Goal: Task Accomplishment & Management: Manage account settings

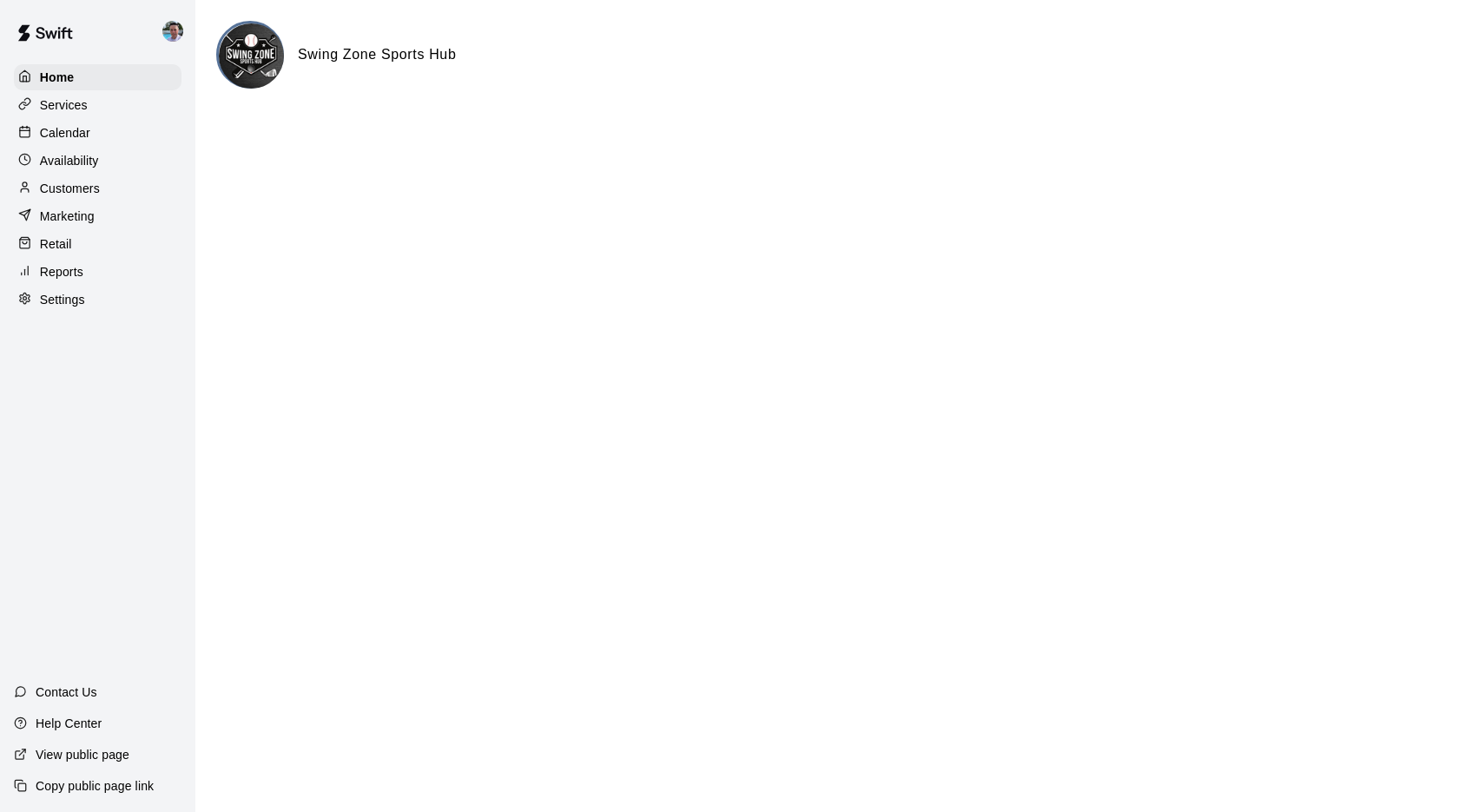
click at [40, 113] on p "Services" at bounding box center [63, 105] width 48 height 17
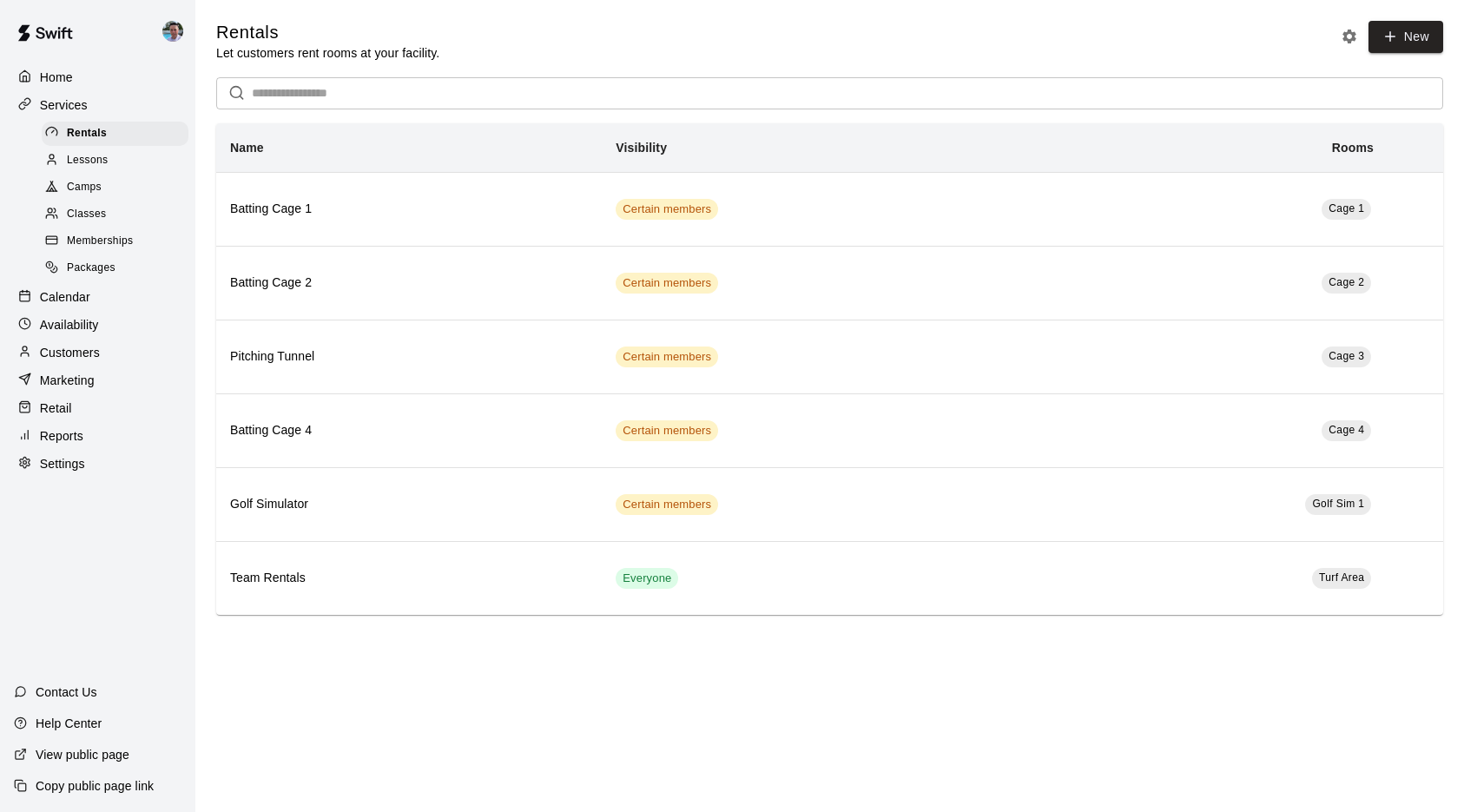
click at [98, 182] on span "Camps" at bounding box center [84, 188] width 35 height 17
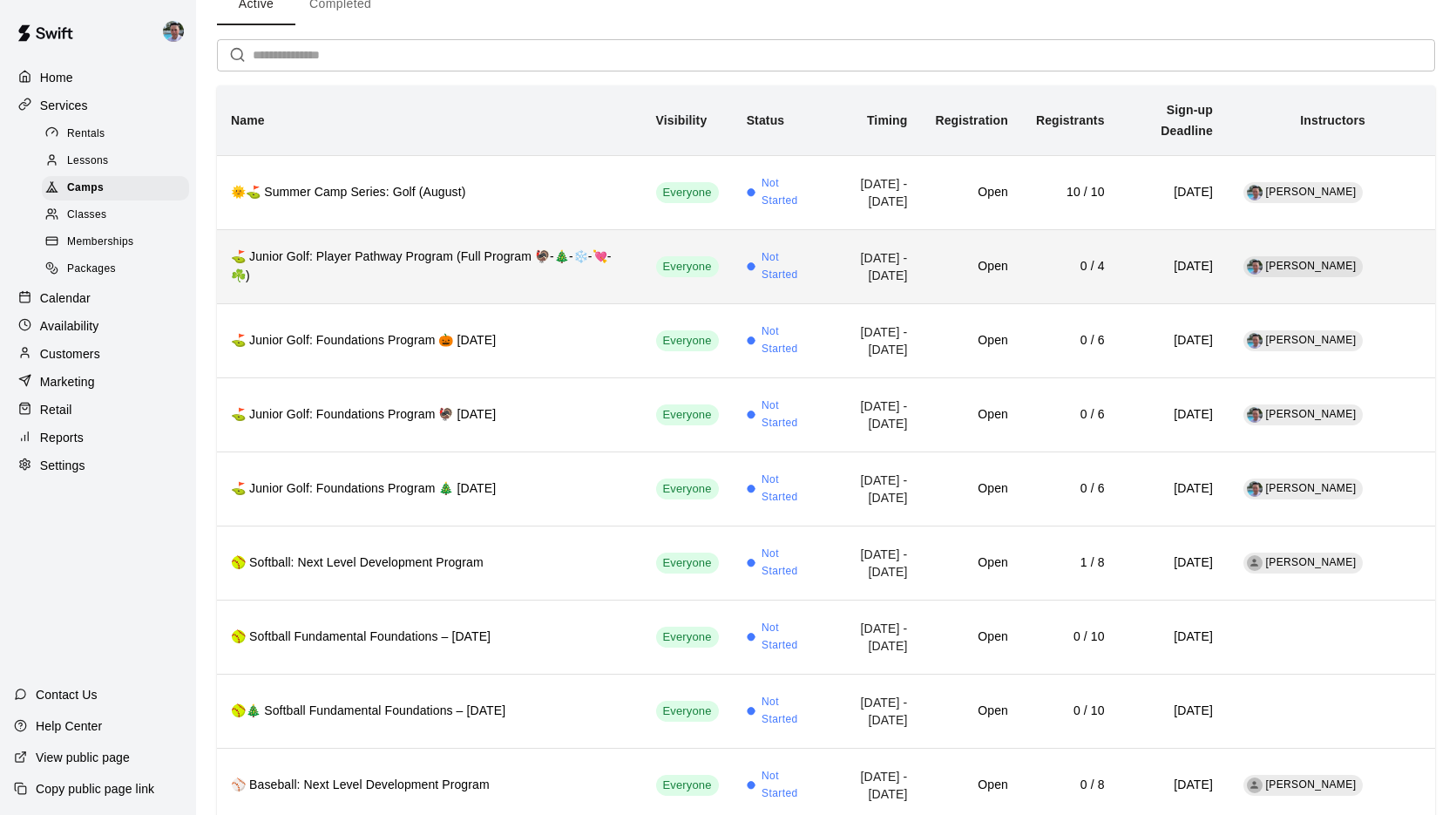
scroll to position [89, 0]
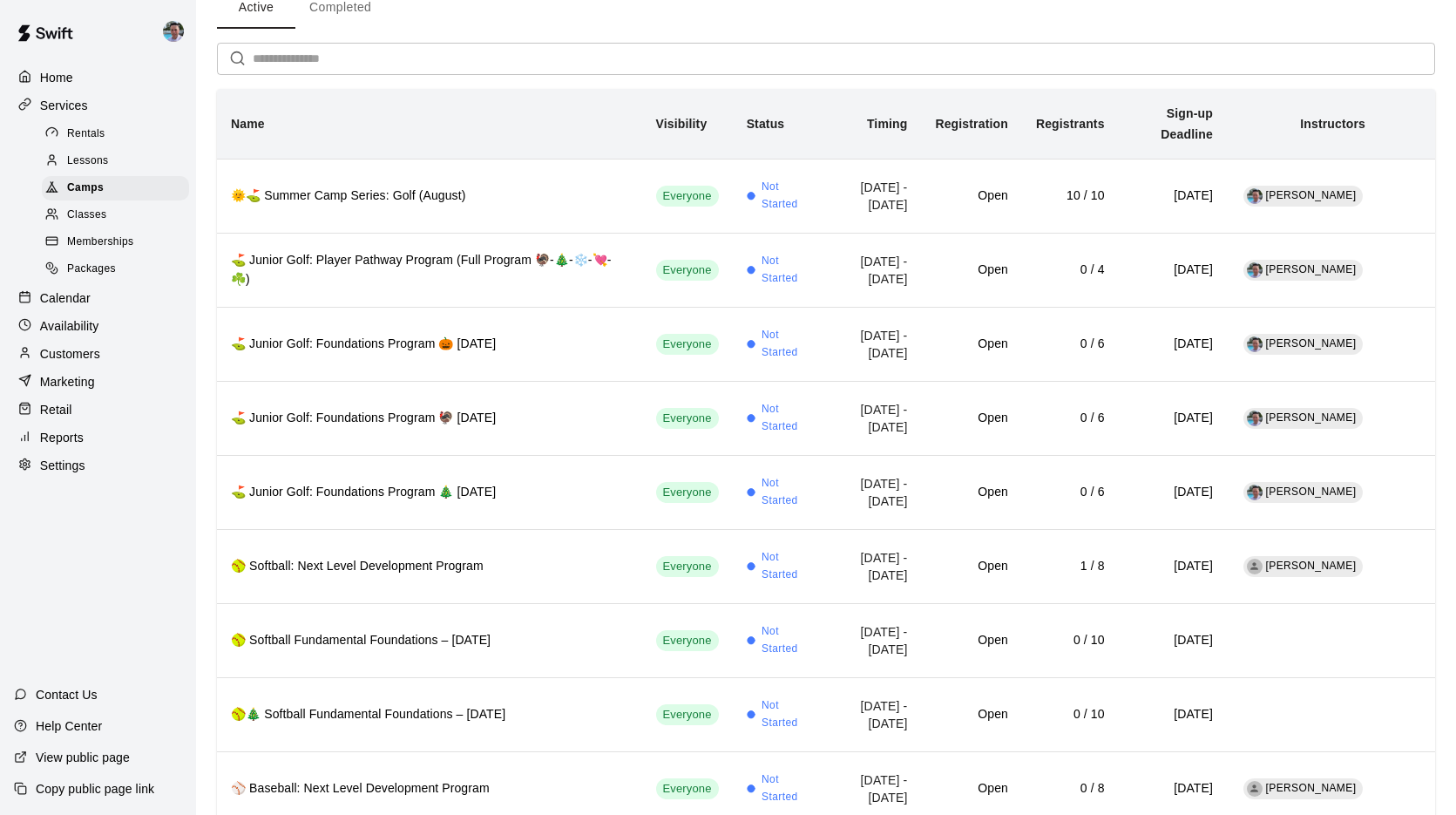
click at [86, 242] on span "Memberships" at bounding box center [100, 243] width 66 height 17
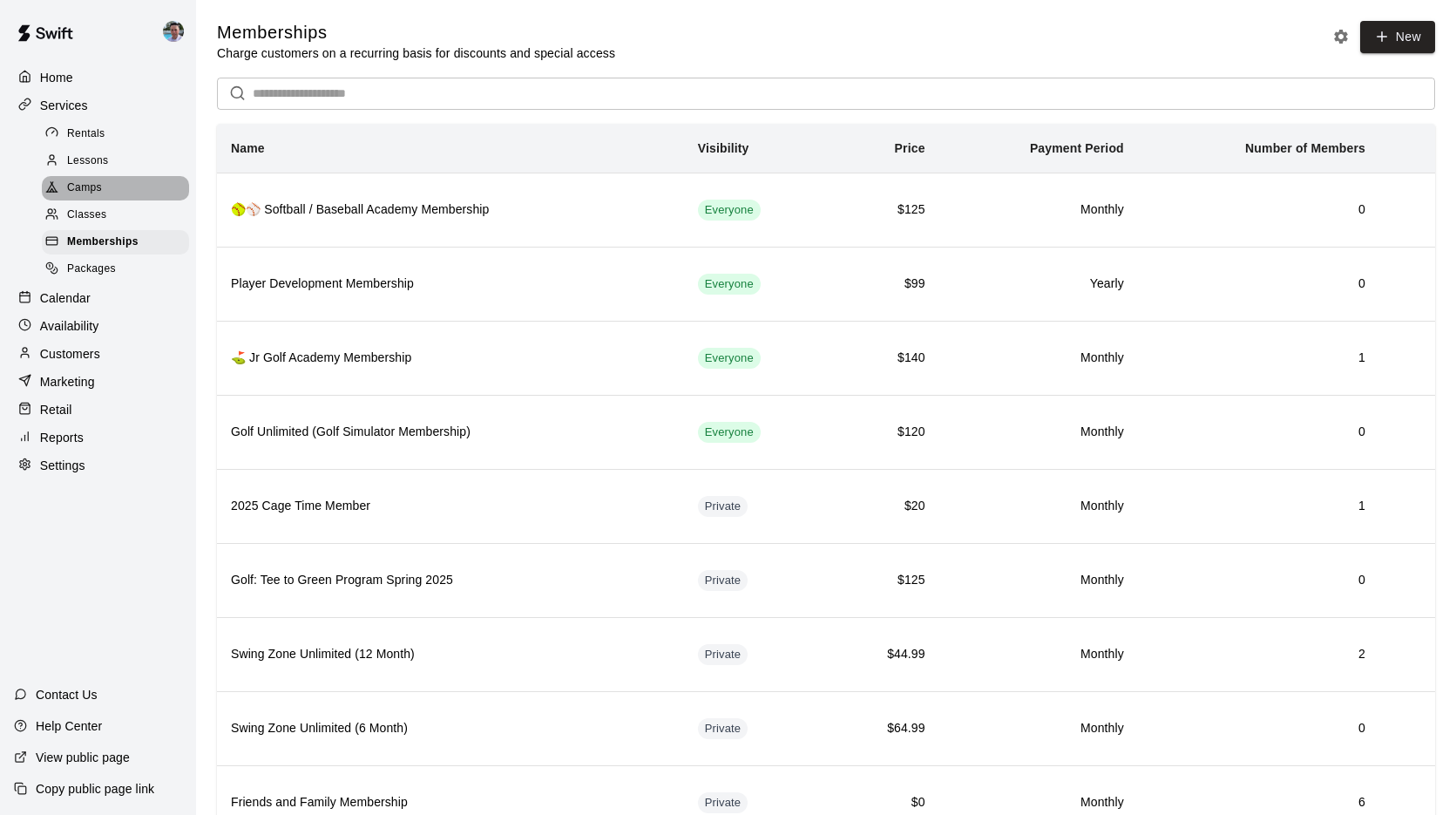
click at [82, 182] on span "Camps" at bounding box center [85, 188] width 35 height 17
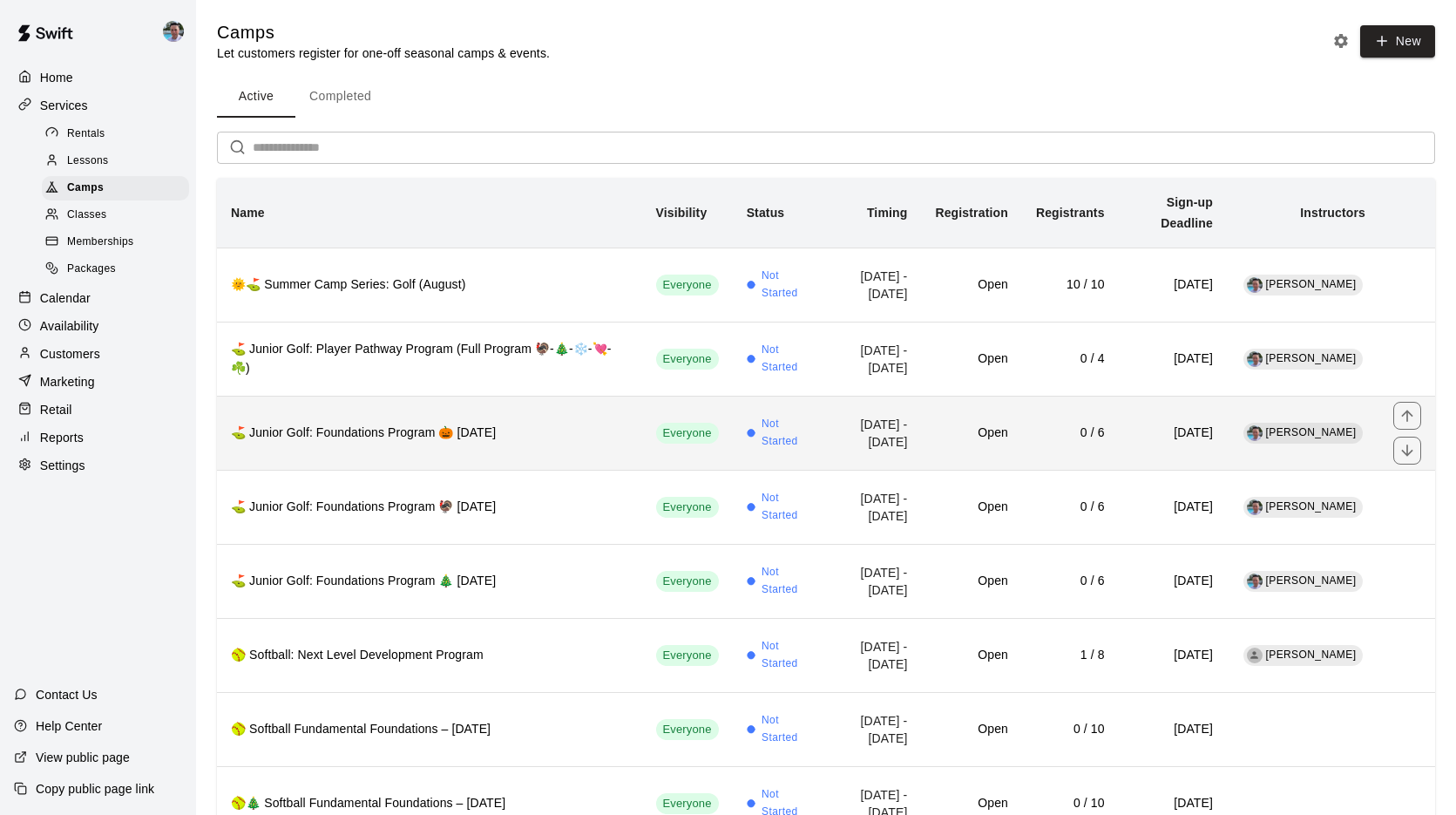
click at [385, 462] on th "⛳ Junior Golf: Foundations Program 🎃 [DATE]" at bounding box center [429, 432] width 425 height 74
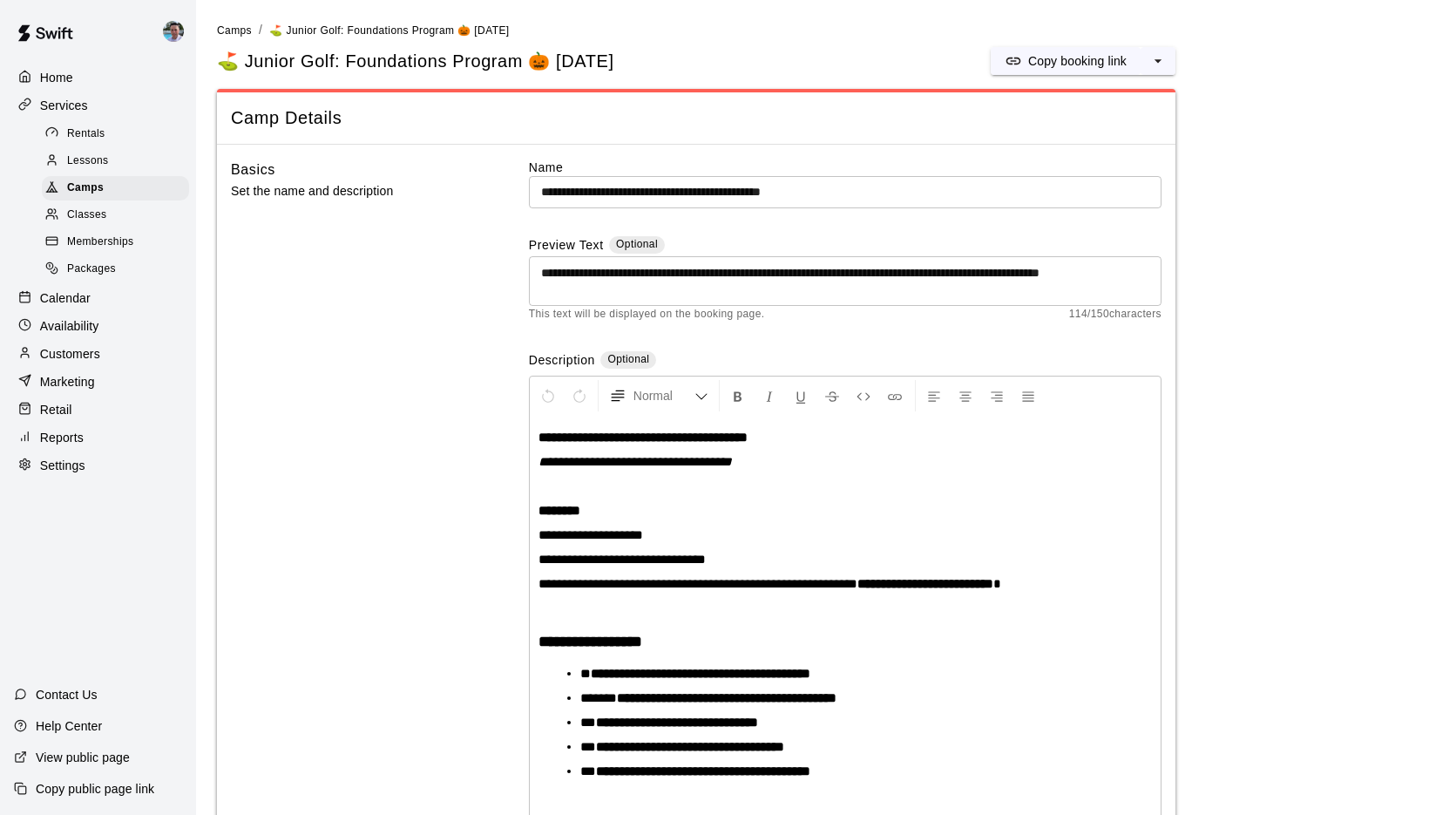
scroll to position [76, 0]
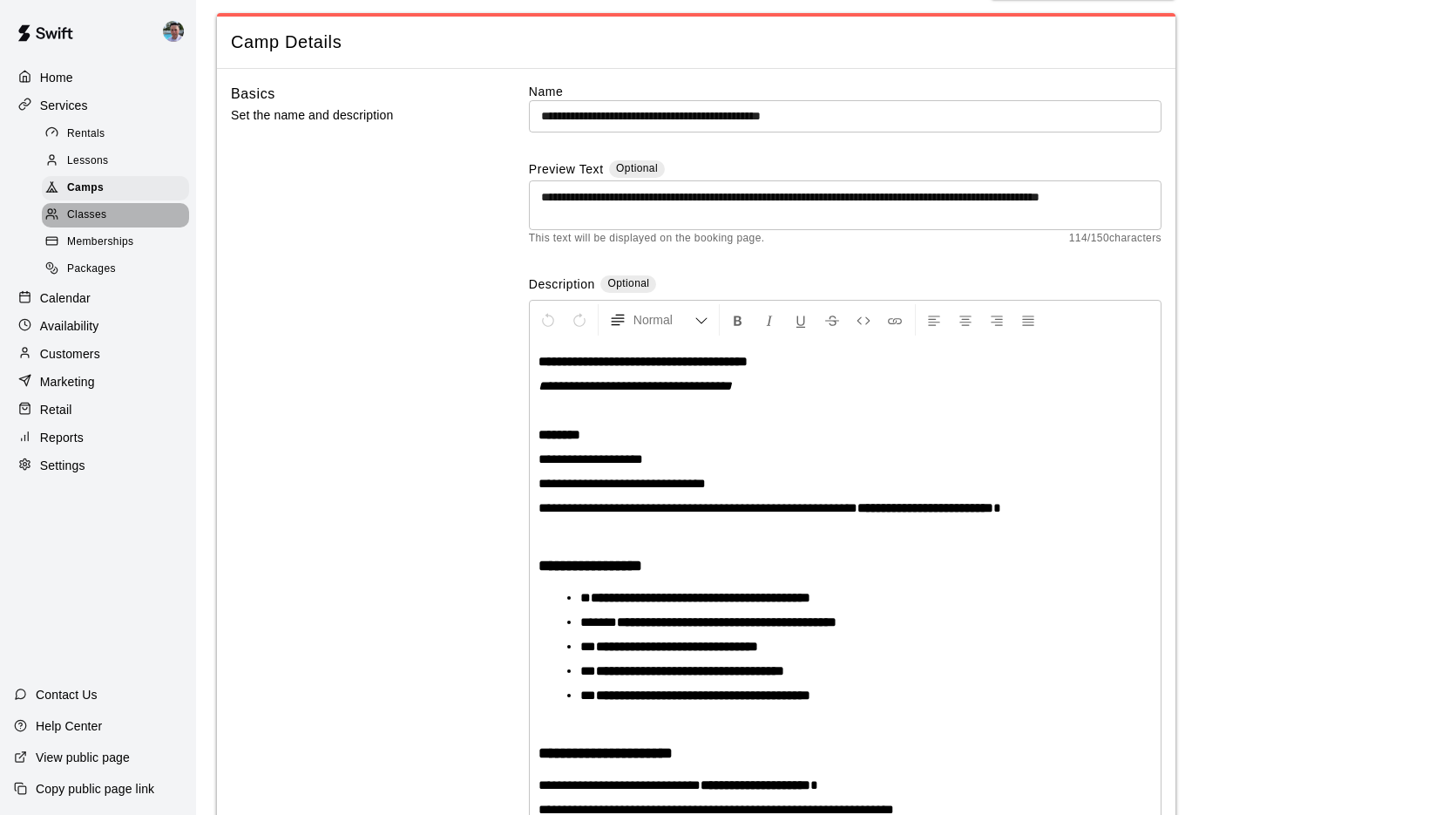
click at [78, 216] on span "Classes" at bounding box center [86, 216] width 39 height 17
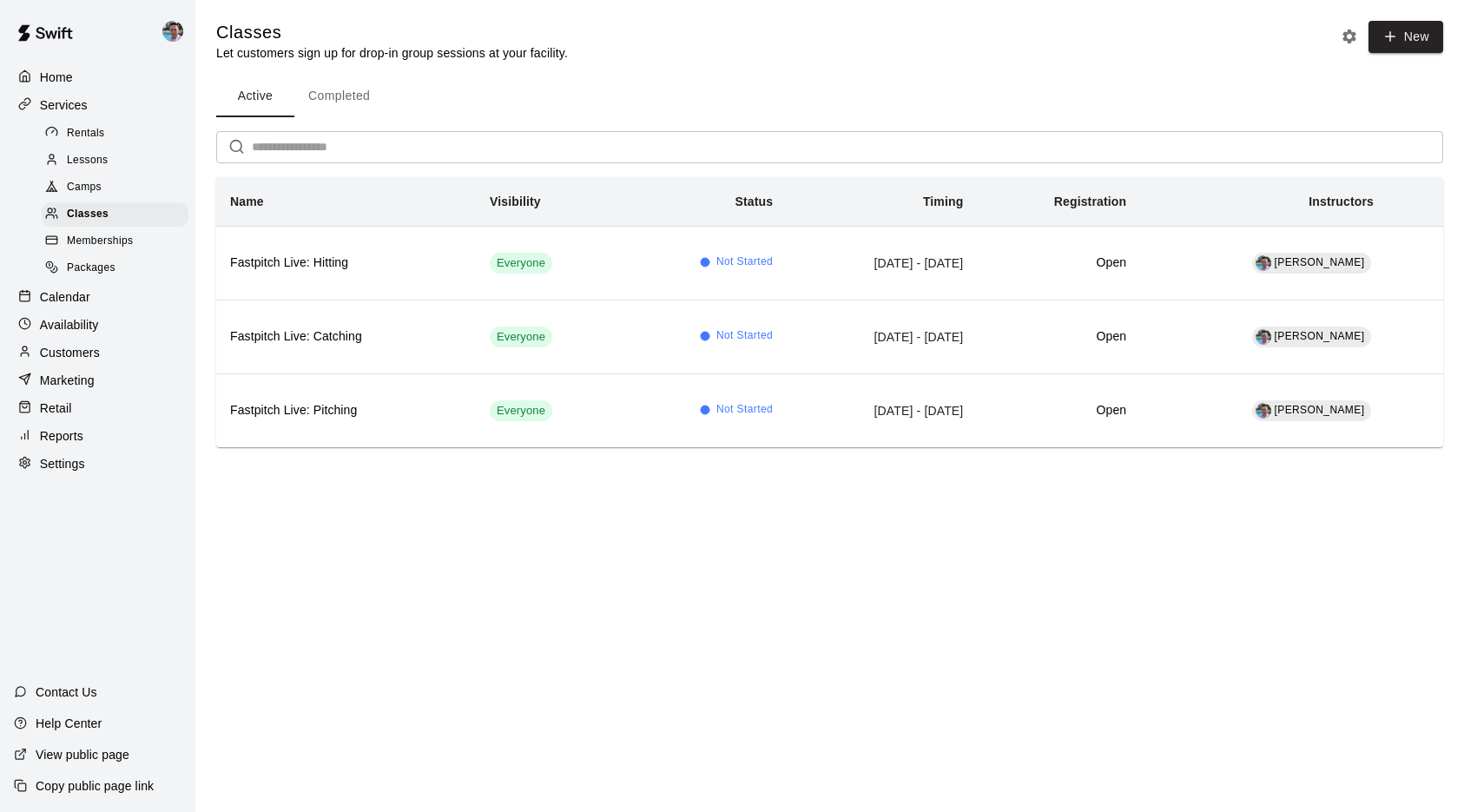
click at [110, 183] on div "Camps" at bounding box center [115, 188] width 147 height 24
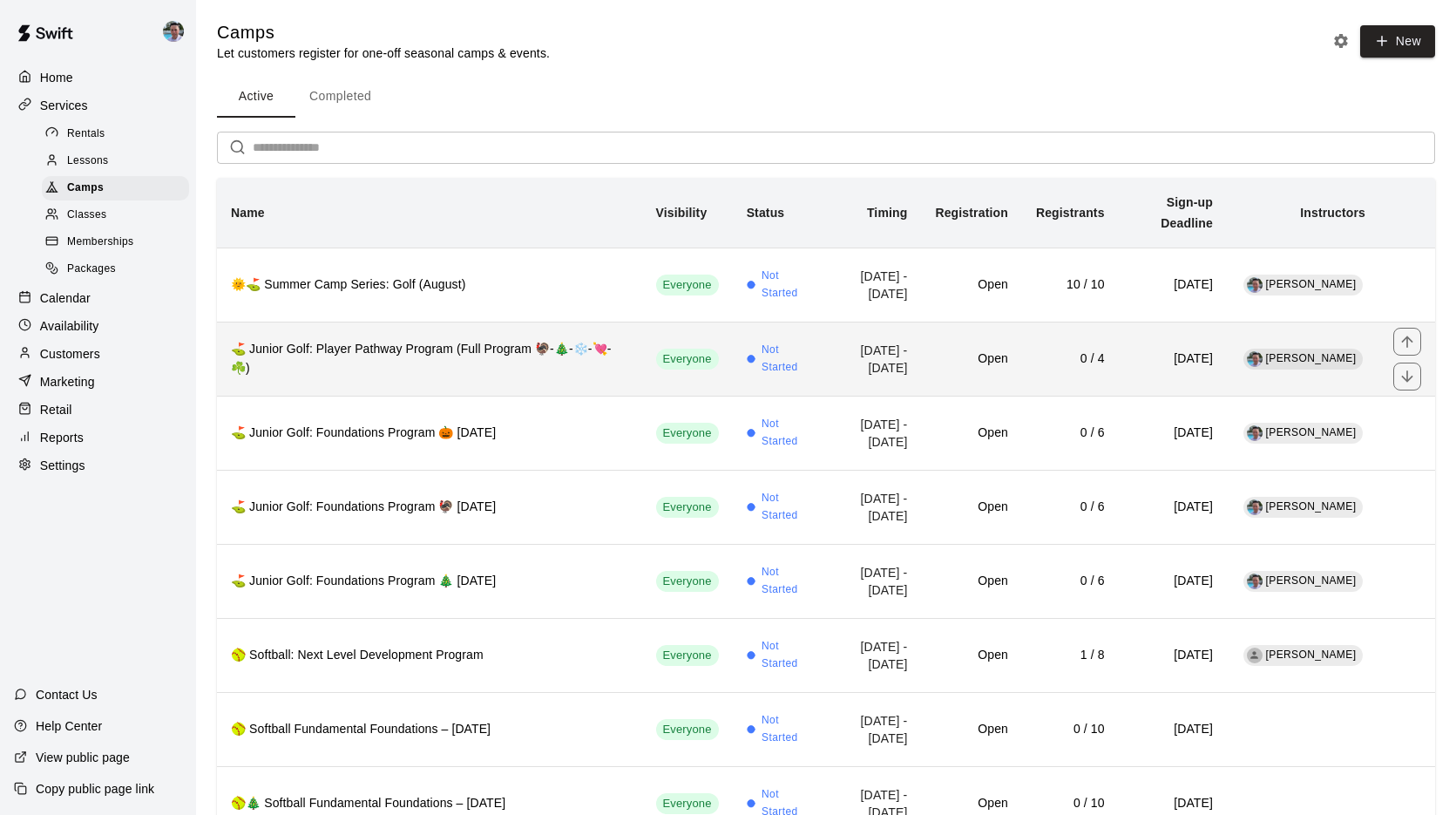
click at [396, 382] on th "⛳ Junior Golf: Player Pathway Program (Full Program 🦃-🎄-❄️-💘-☘️)" at bounding box center [429, 359] width 425 height 74
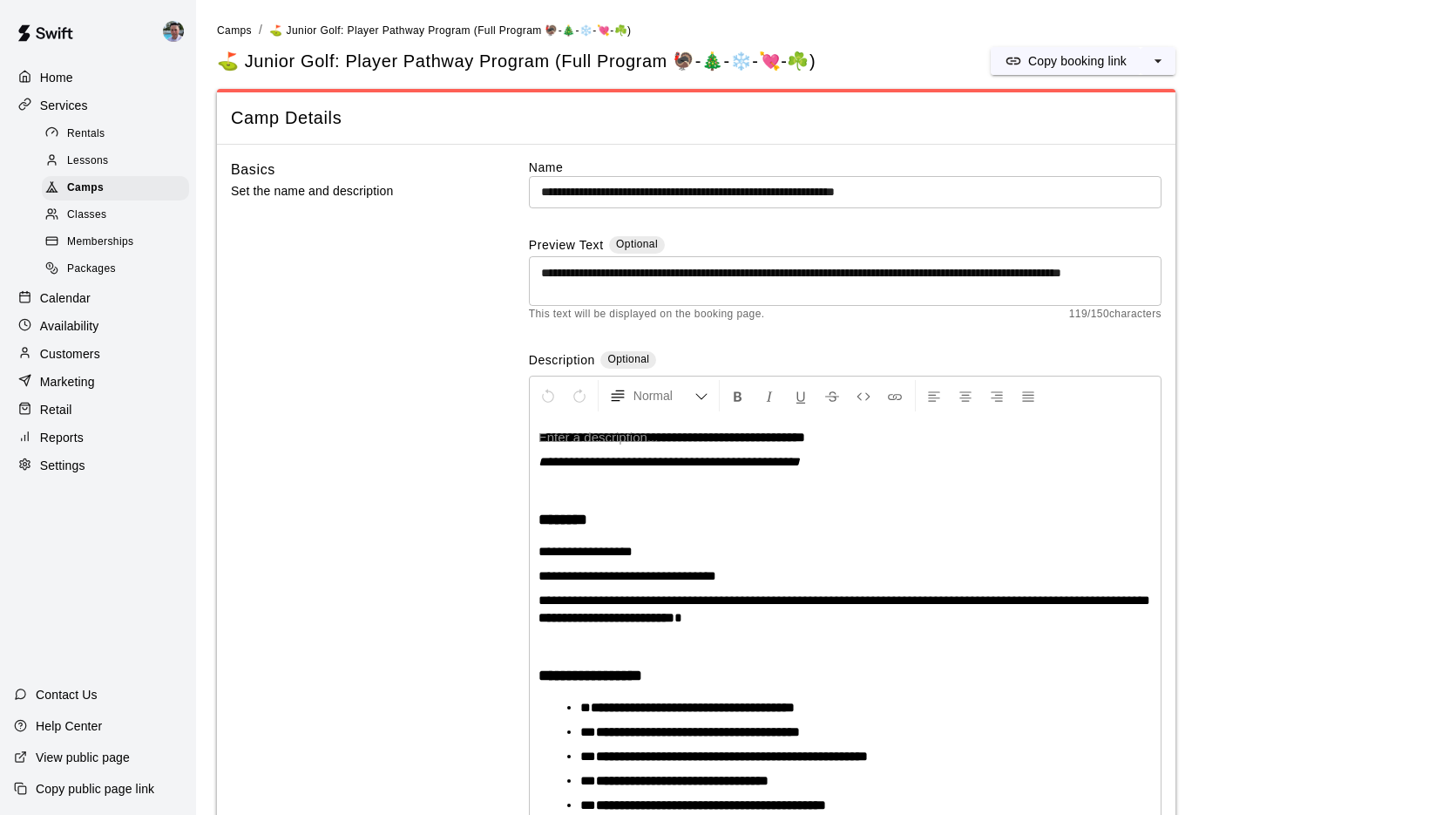
scroll to position [110, 0]
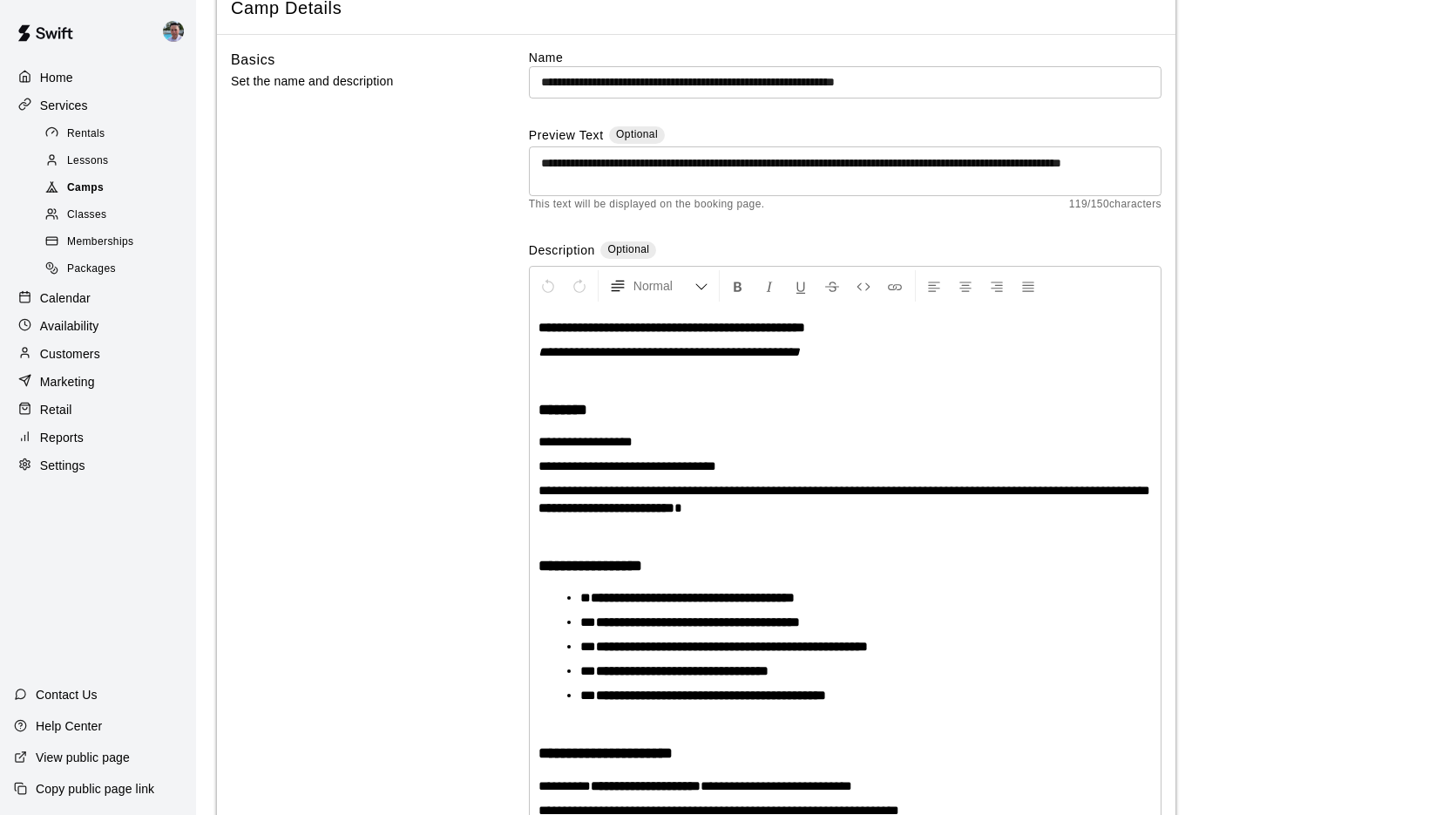
click at [71, 187] on span "Camps" at bounding box center [85, 188] width 37 height 17
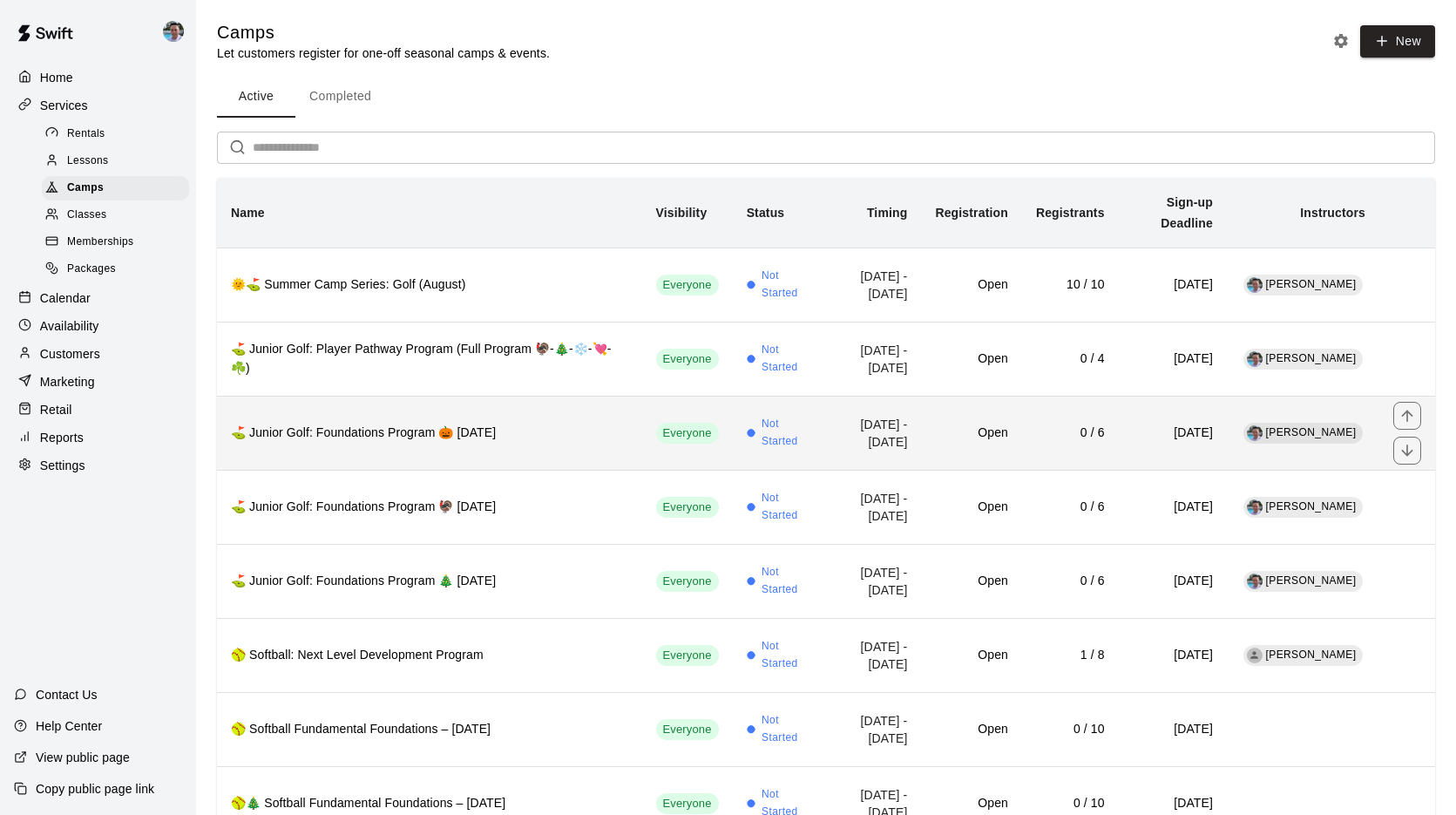
click at [558, 454] on th "⛳ Junior Golf: Foundations Program 🎃 [DATE]" at bounding box center [429, 432] width 425 height 74
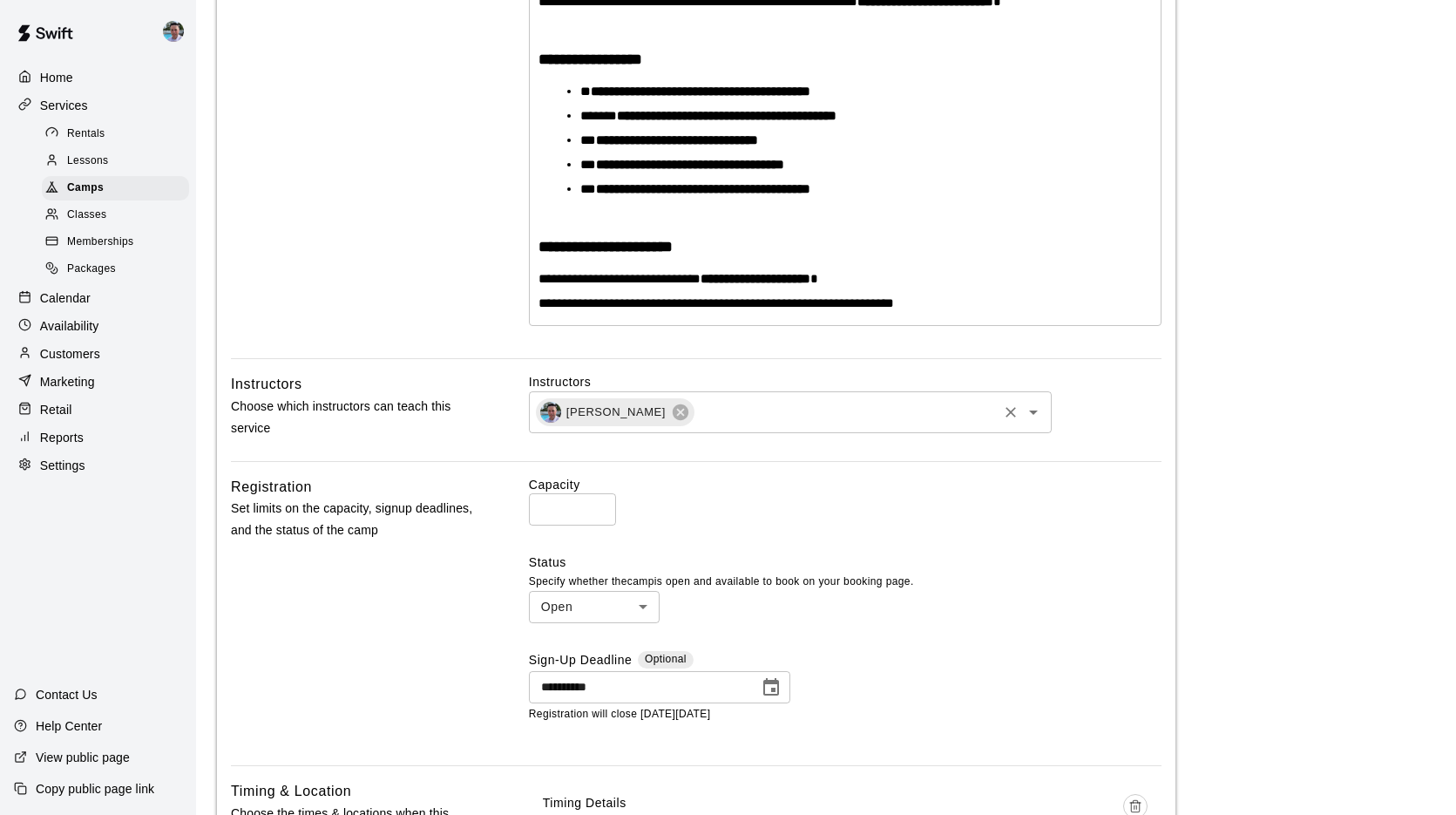
scroll to position [63, 0]
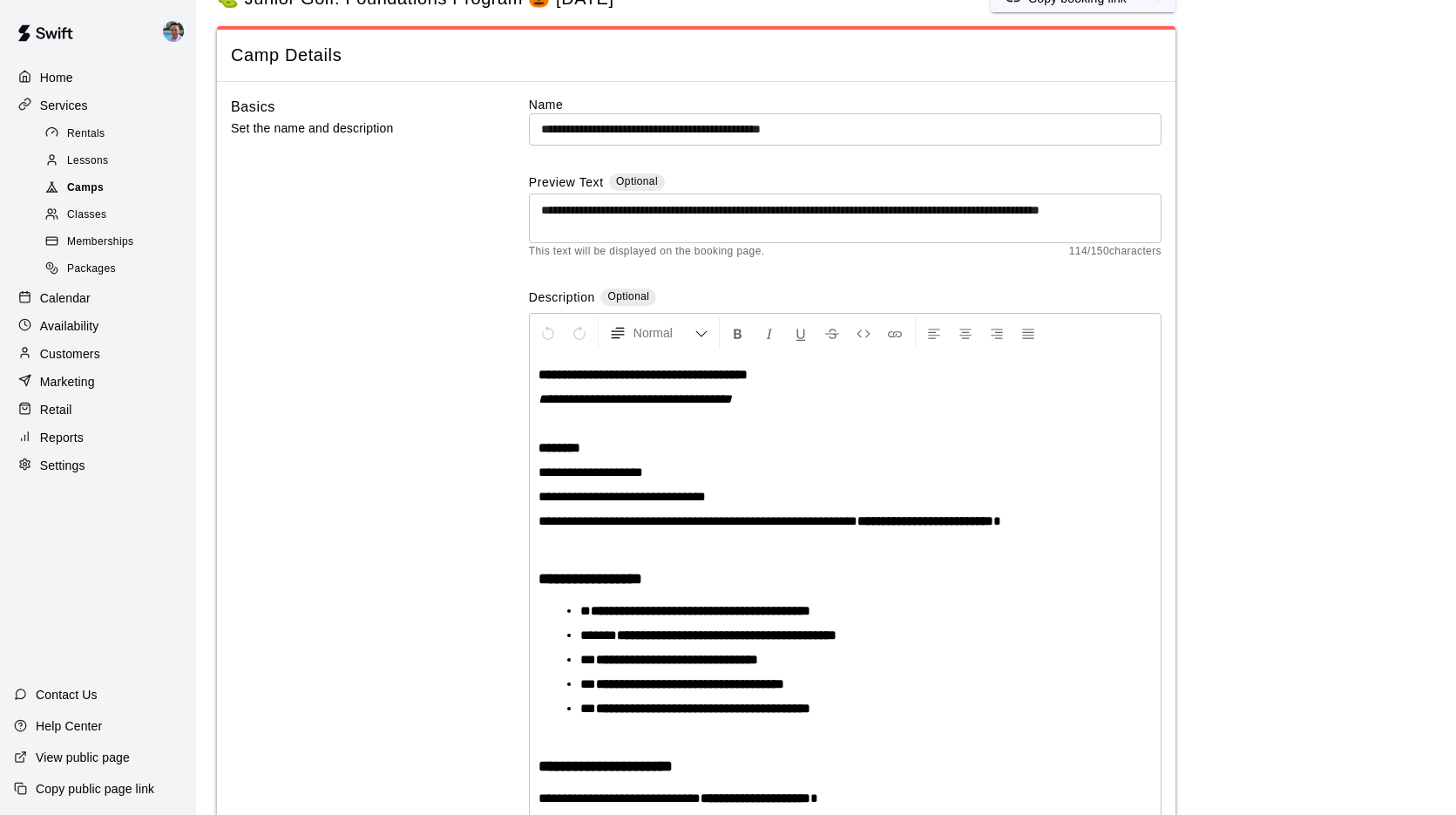
click at [106, 187] on div "Camps" at bounding box center [115, 188] width 147 height 24
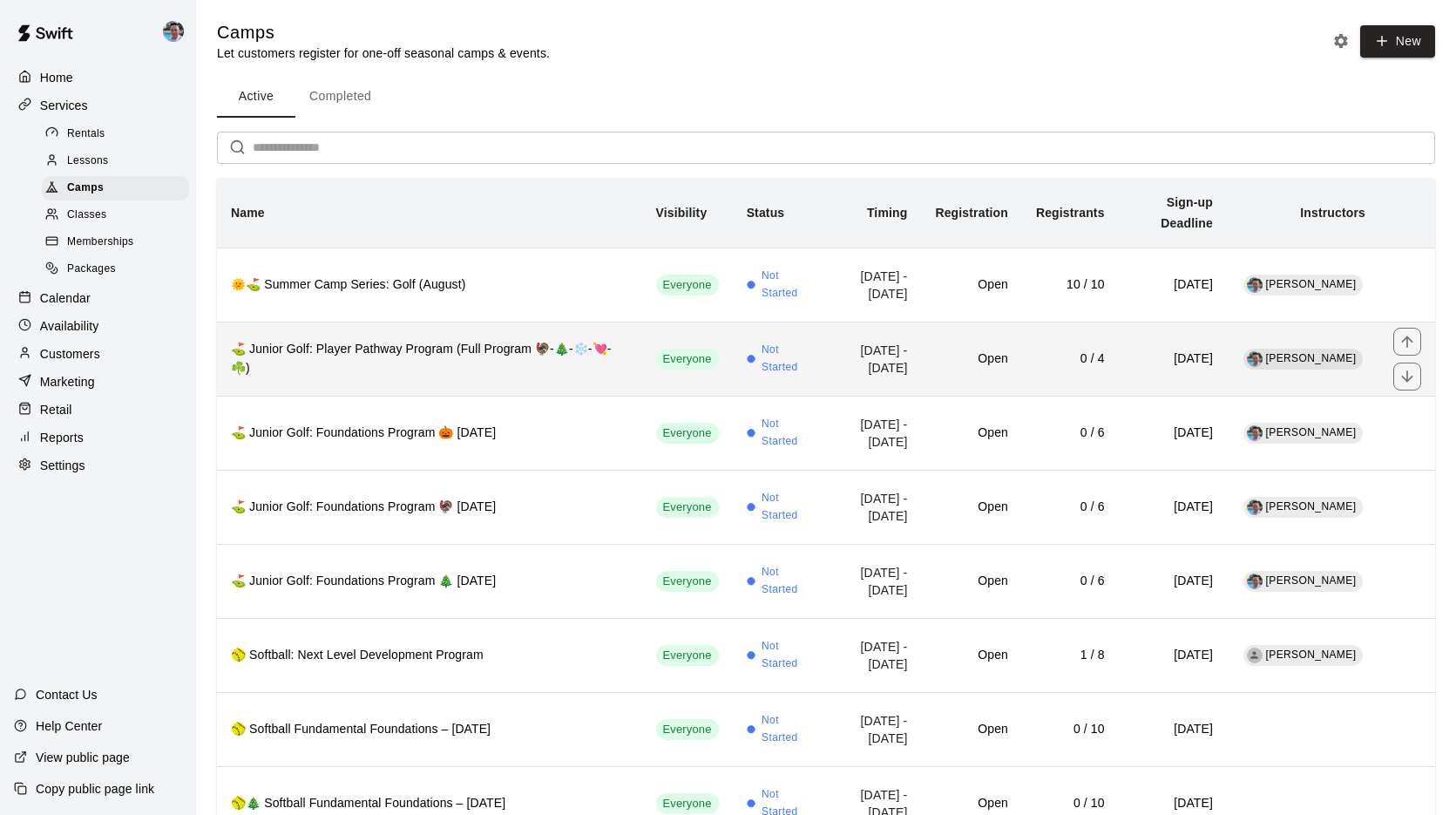
click at [379, 379] on th "⛳ Junior Golf: Player Pathway Program (Full Program 🦃-🎄-❄️-💘-☘️)" at bounding box center [429, 359] width 425 height 74
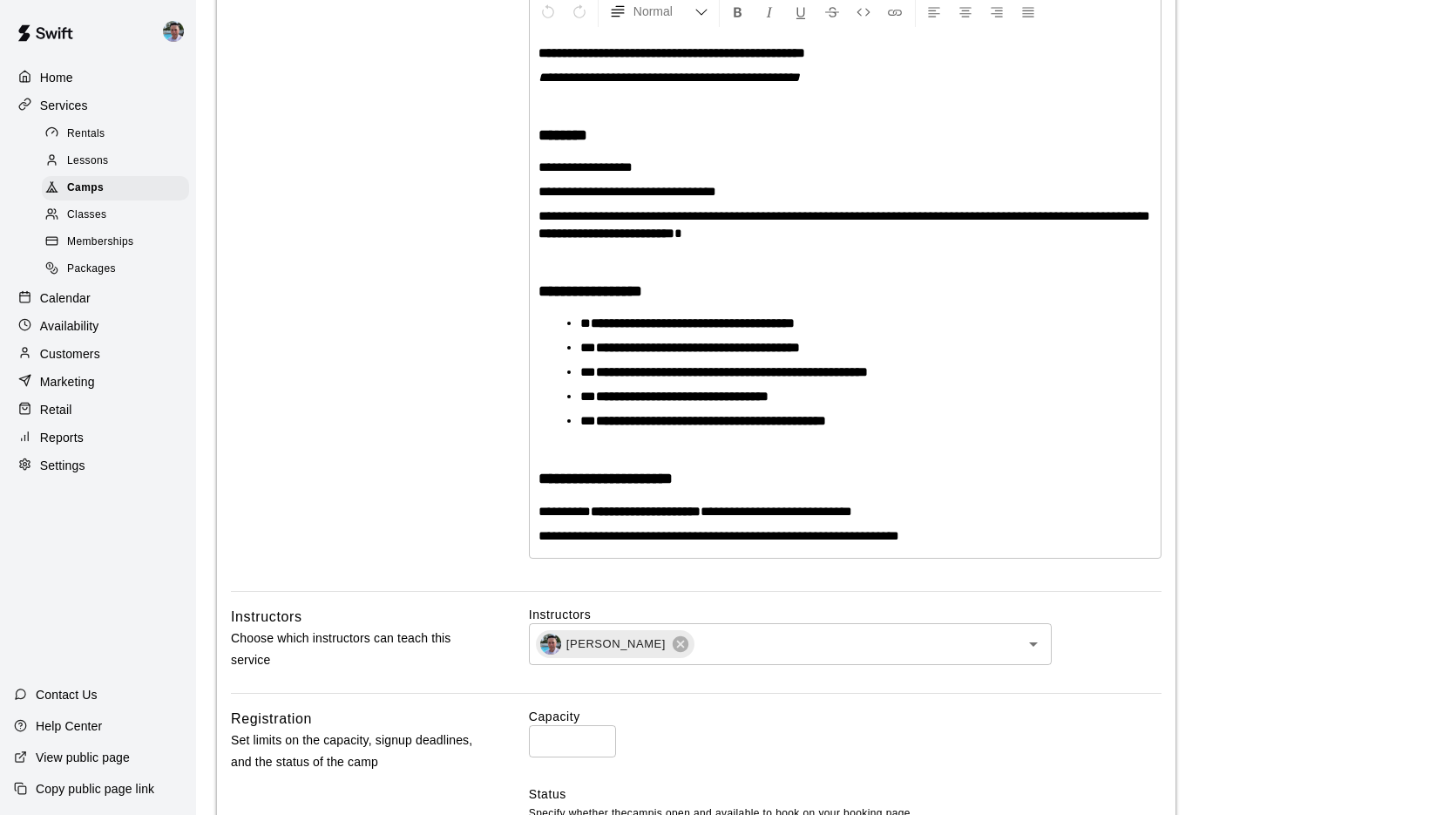
scroll to position [216, 0]
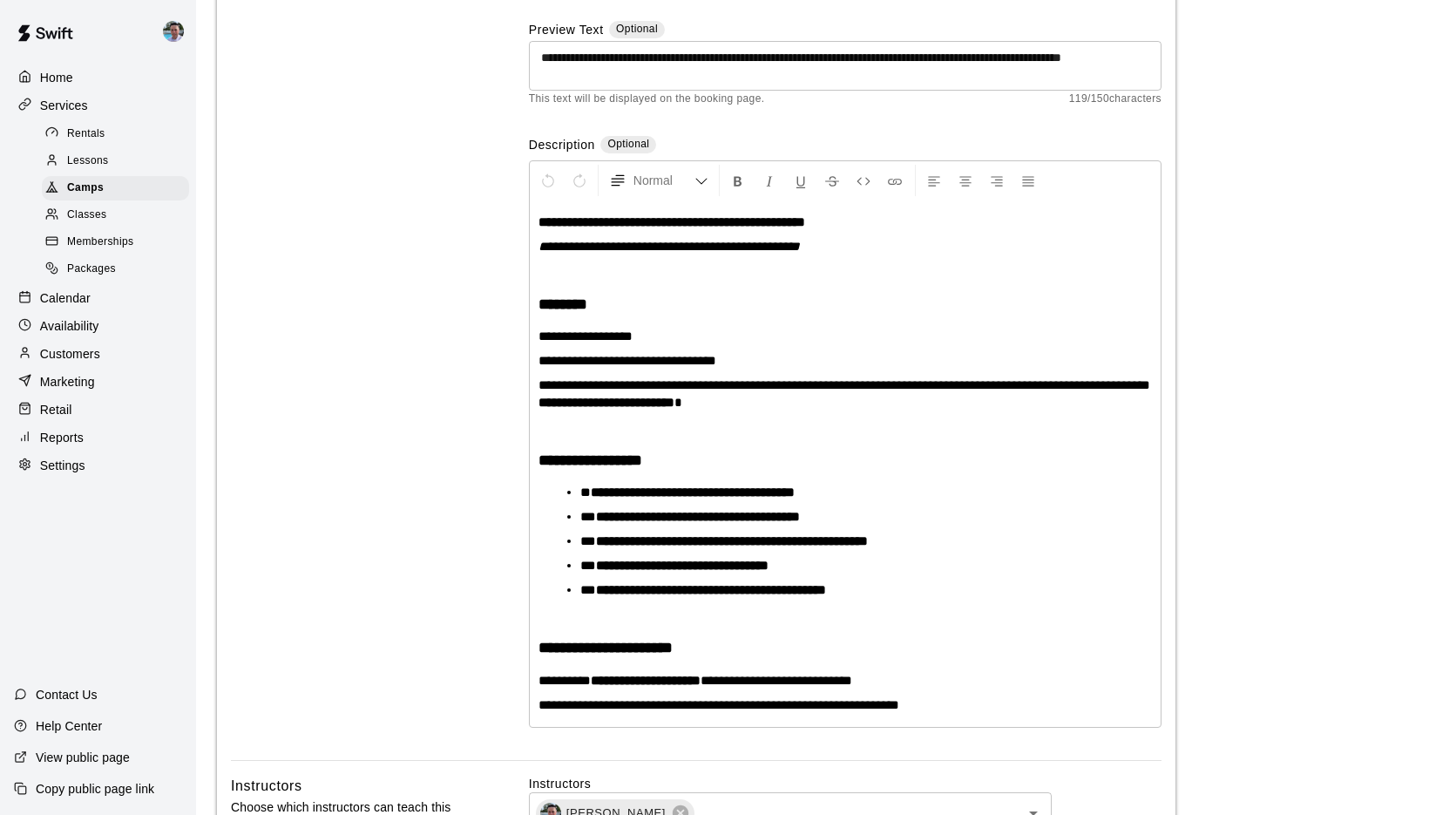
click at [632, 333] on span "**********" at bounding box center [585, 336] width 94 height 13
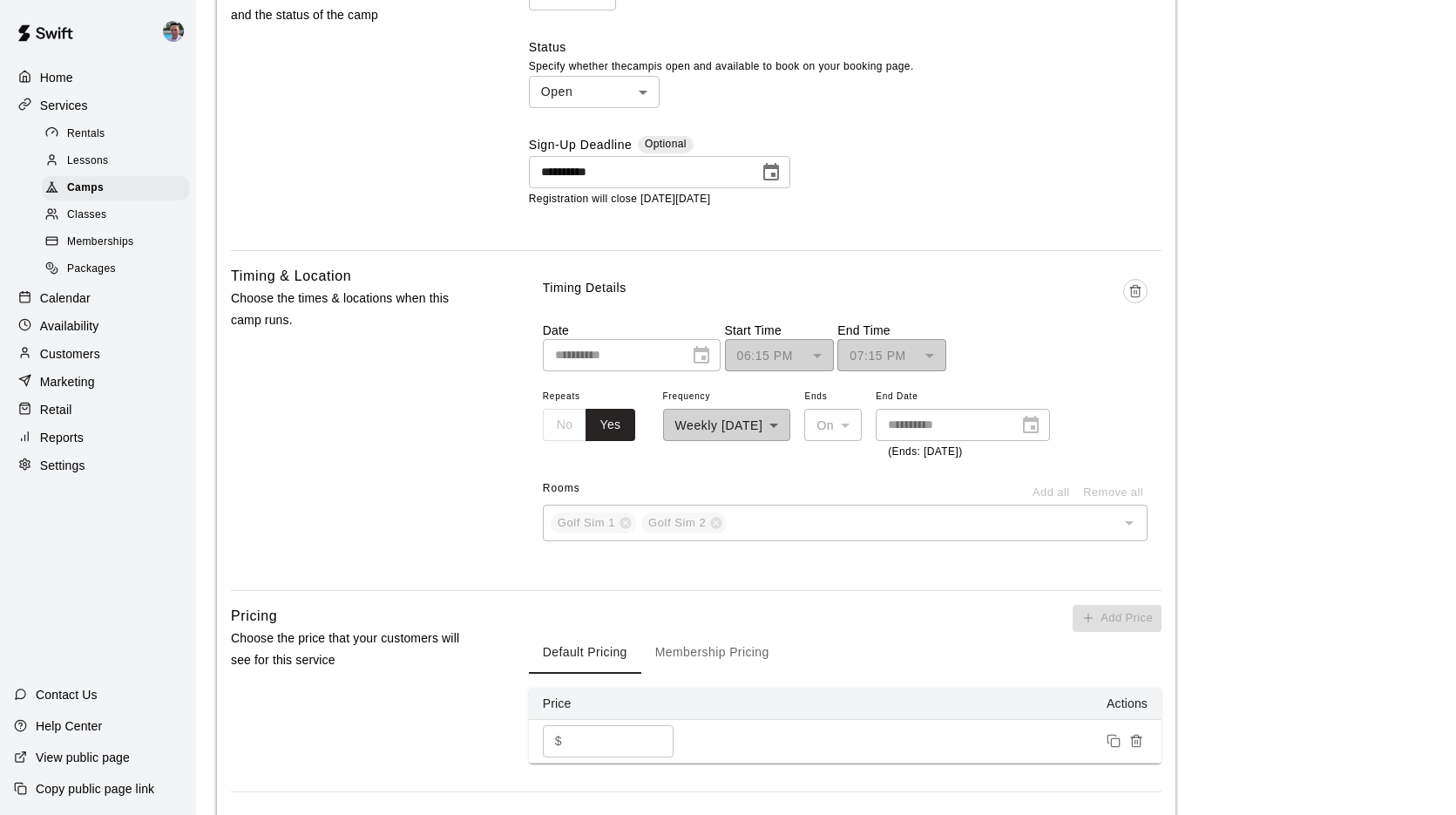
scroll to position [1322, 0]
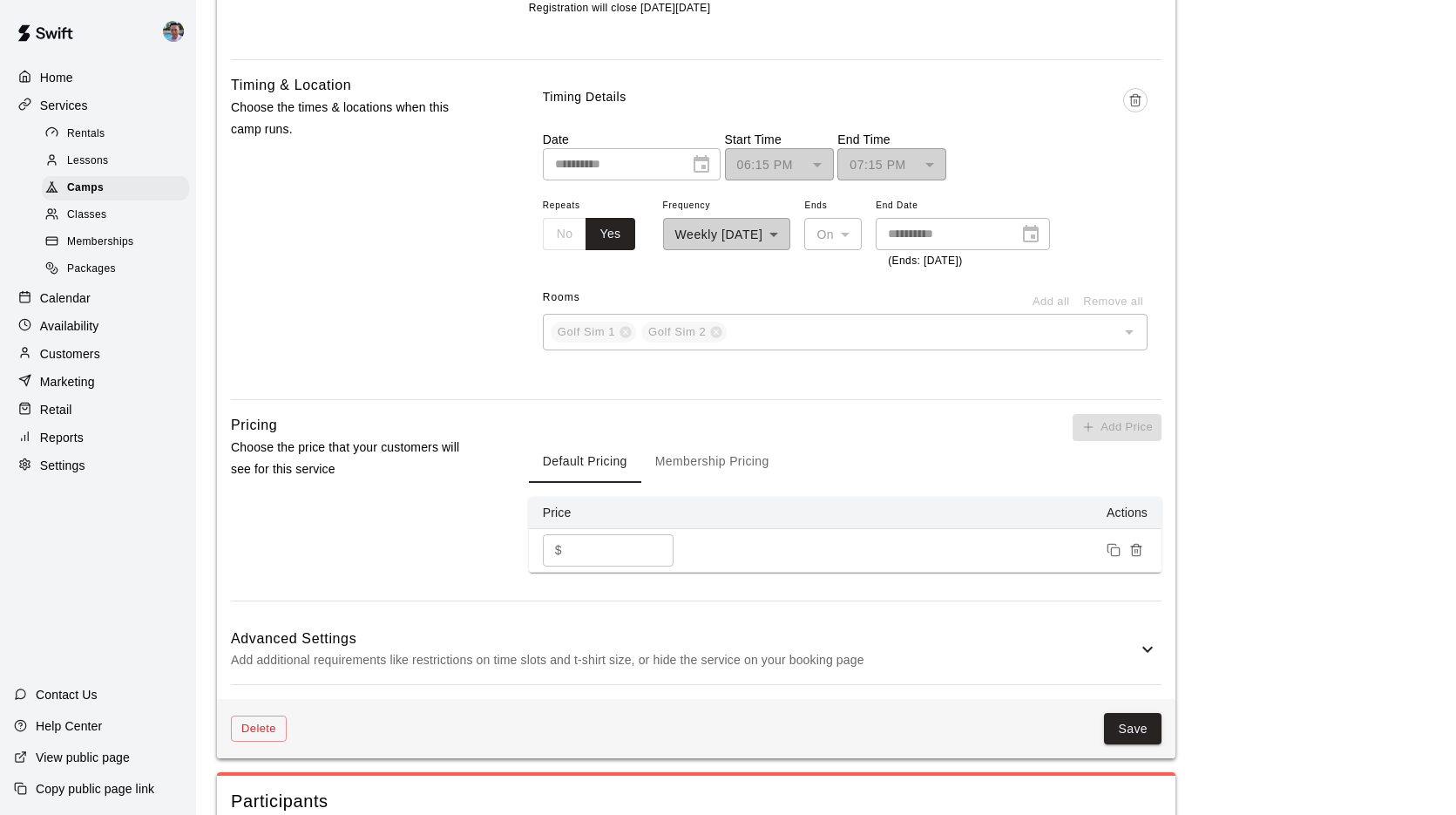
click at [581, 539] on input "***" at bounding box center [621, 550] width 105 height 32
type input "***"
click at [1132, 713] on button "Save" at bounding box center [1133, 729] width 58 height 32
